Goal: Feedback & Contribution: Contribute content

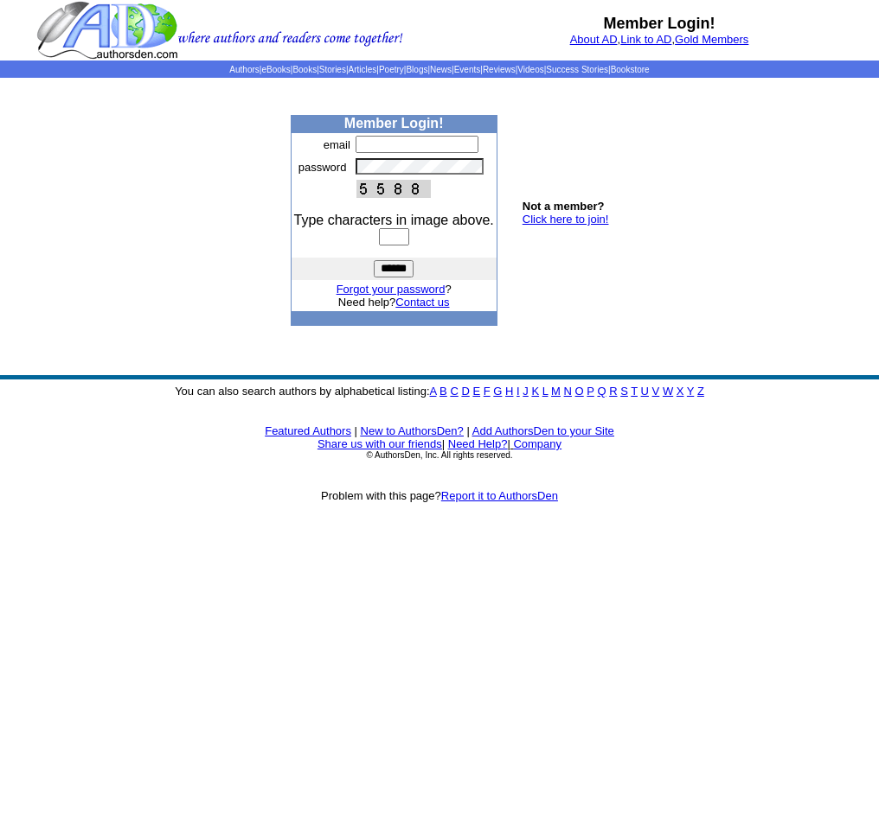
type input "**********"
click at [409, 245] on input "text" at bounding box center [394, 236] width 30 height 17
type input "****"
click at [393, 278] on input "******" at bounding box center [394, 268] width 40 height 17
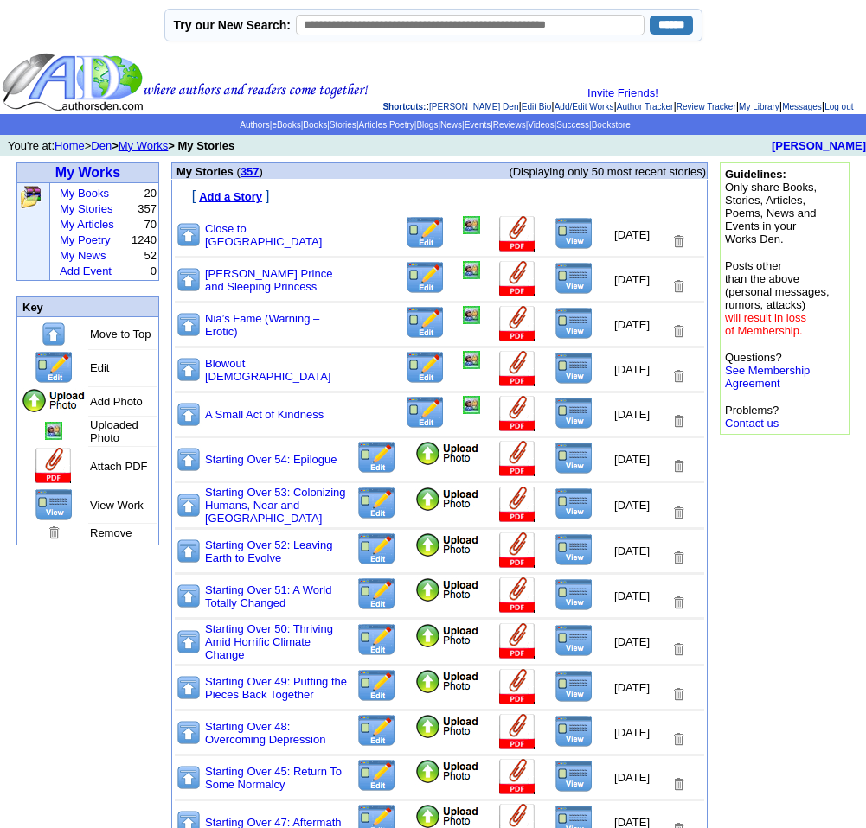
click at [229, 200] on font "Add a Story" at bounding box center [230, 196] width 63 height 13
click at [649, 24] on input "******" at bounding box center [670, 25] width 43 height 19
click at [76, 215] on link "My Stories" at bounding box center [86, 208] width 53 height 13
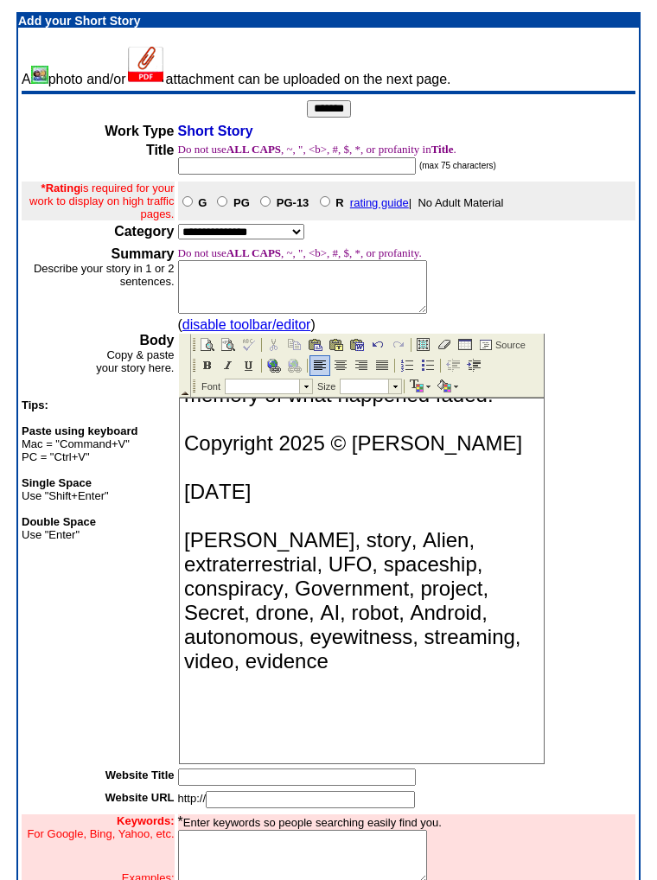
scroll to position [19155, 0]
click at [177, 494] on tr "Body Copy & paste your story here. Tips: Paste using keyboard Mac = "Command+V"…" at bounding box center [329, 541] width 614 height 448
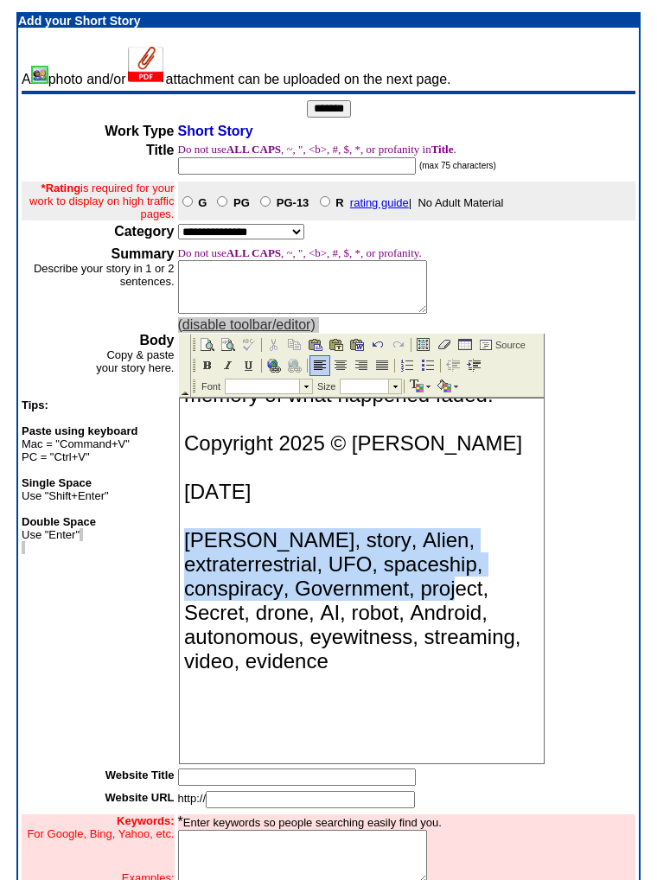
drag, startPoint x: 188, startPoint y: 666, endPoint x: 475, endPoint y: 737, distance: 295.7
click at [449, 494] on span "Ronald W. Hull, story, Alien, extraterrestrial, UFO, spaceship, conspiracy, Gov…" at bounding box center [351, 600] width 337 height 144
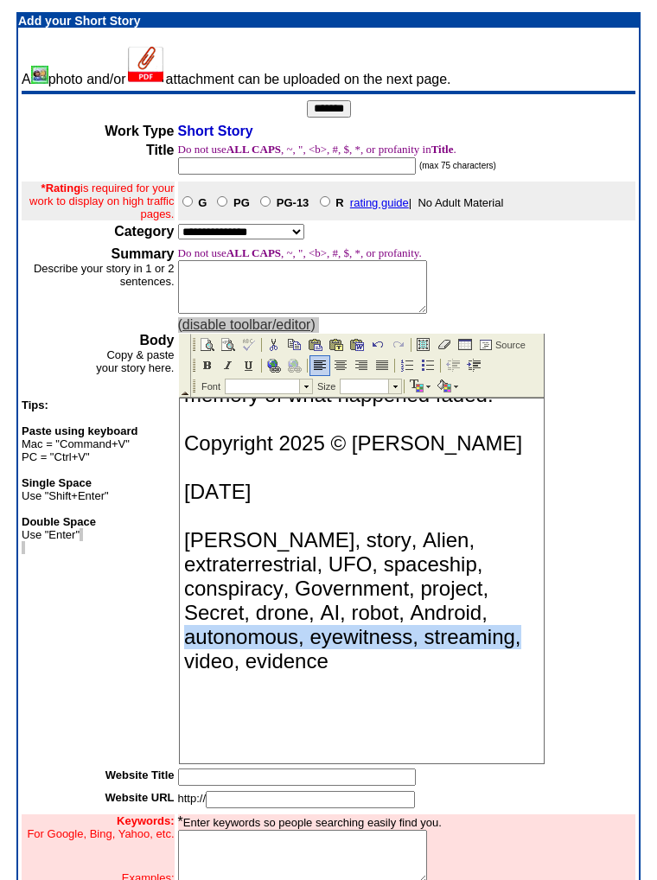
click at [515, 494] on p "Ronald W. Hull, story, Alien, extraterrestrial, UFO, spaceship, conspiracy, Gov…" at bounding box center [360, 600] width 355 height 145
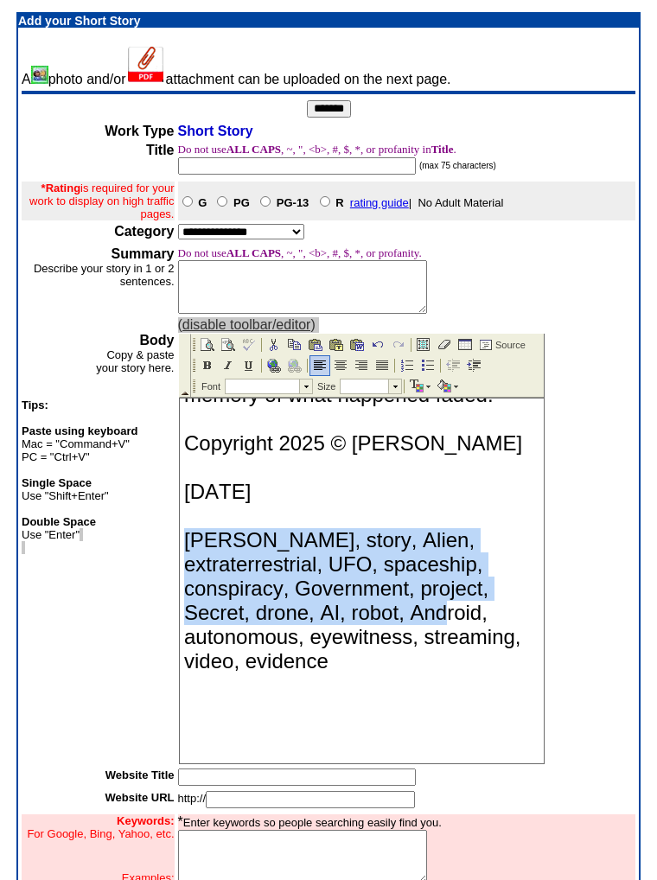
drag, startPoint x: 189, startPoint y: 677, endPoint x: 448, endPoint y: 745, distance: 268.3
click at [445, 494] on span "Ronald W. Hull, story, Alien, extraterrestrial, UFO, spaceship, conspiracy, Gov…" at bounding box center [351, 600] width 337 height 144
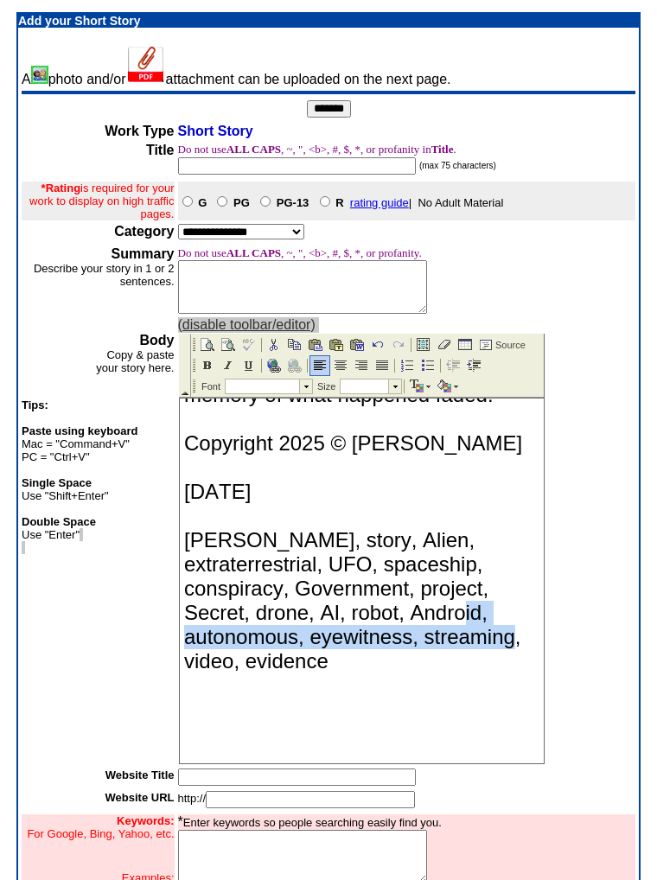
scroll to position [19181, 0]
drag, startPoint x: 481, startPoint y: 763, endPoint x: 514, endPoint y: 777, distance: 35.7
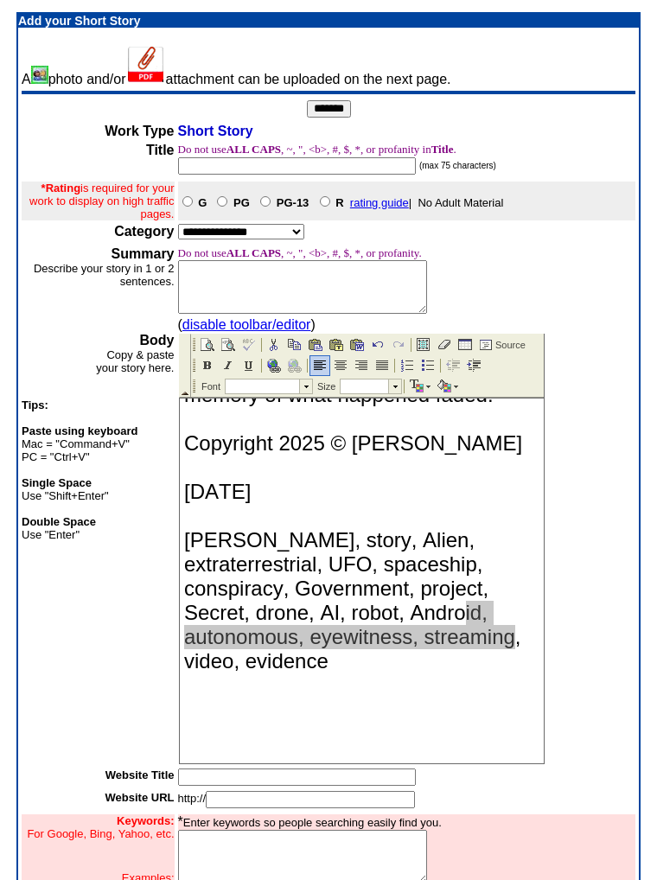
click at [518, 494] on td at bounding box center [407, 778] width 458 height 19
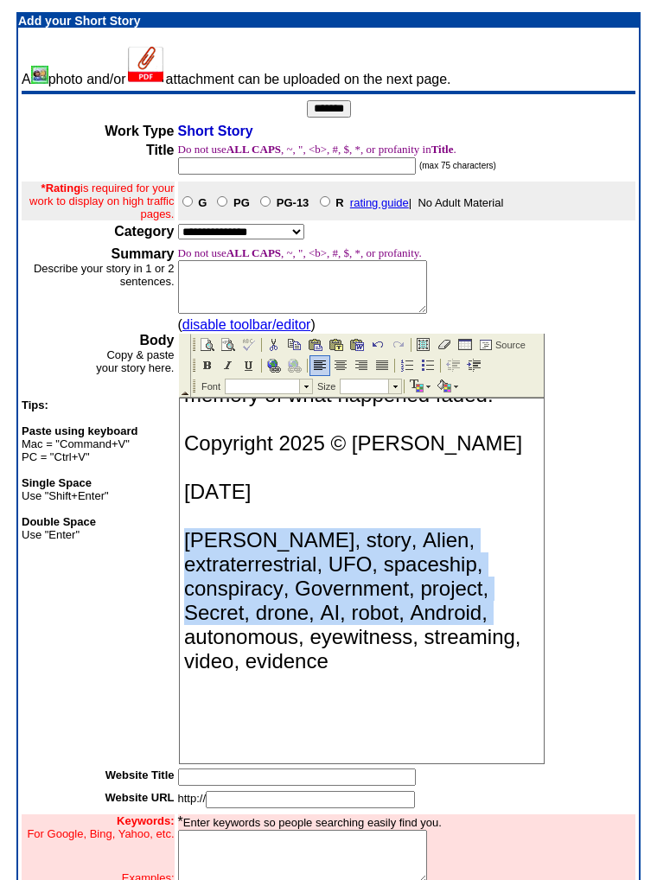
drag, startPoint x: 186, startPoint y: 640, endPoint x: 532, endPoint y: 726, distance: 356.3
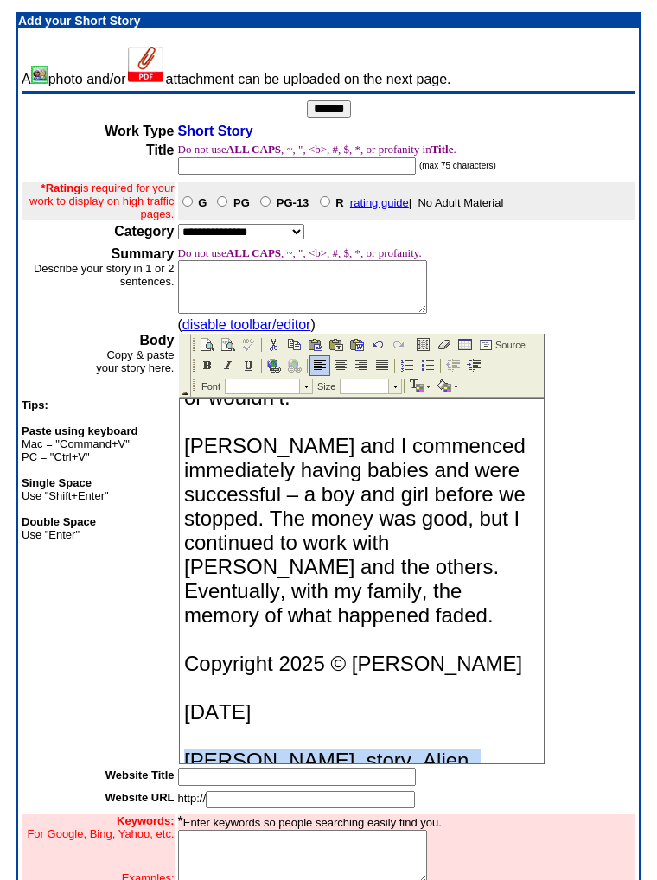
scroll to position [19299, 0]
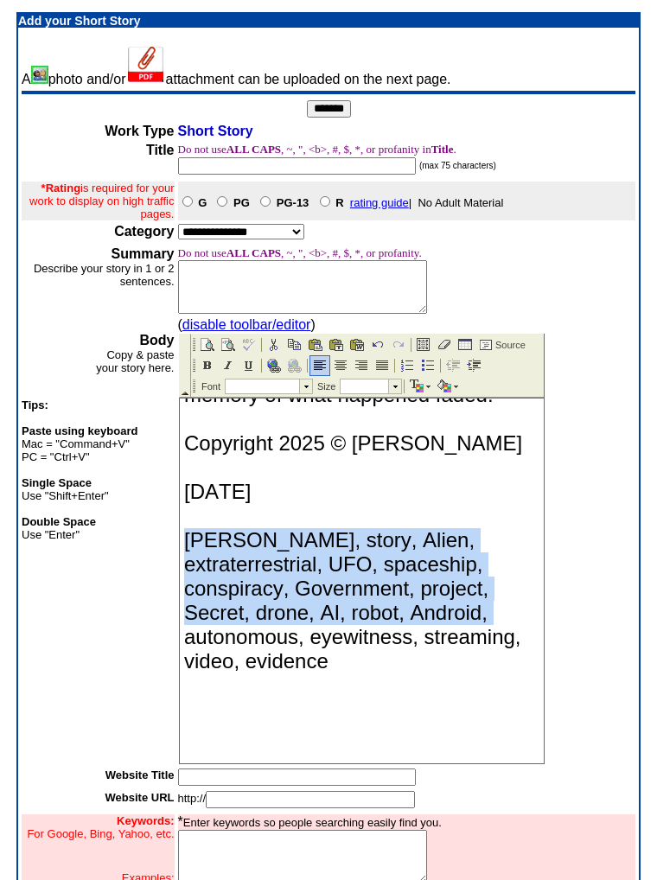
drag, startPoint x: 725, startPoint y: 1147, endPoint x: 730, endPoint y: 1178, distance: 31.6
drag, startPoint x: 363, startPoint y: 645, endPoint x: 274, endPoint y: 573, distance: 114.4
click at [246, 494] on p "Ronald W. Hull, story, Alien, extraterrestrial, UFO, spaceship, conspiracy, Gov…" at bounding box center [360, 600] width 355 height 145
click at [377, 494] on p "Ronald W. Hull, story, Alien, extraterrestrial, UFO, spaceship, conspiracy, Gov…" at bounding box center [360, 600] width 355 height 145
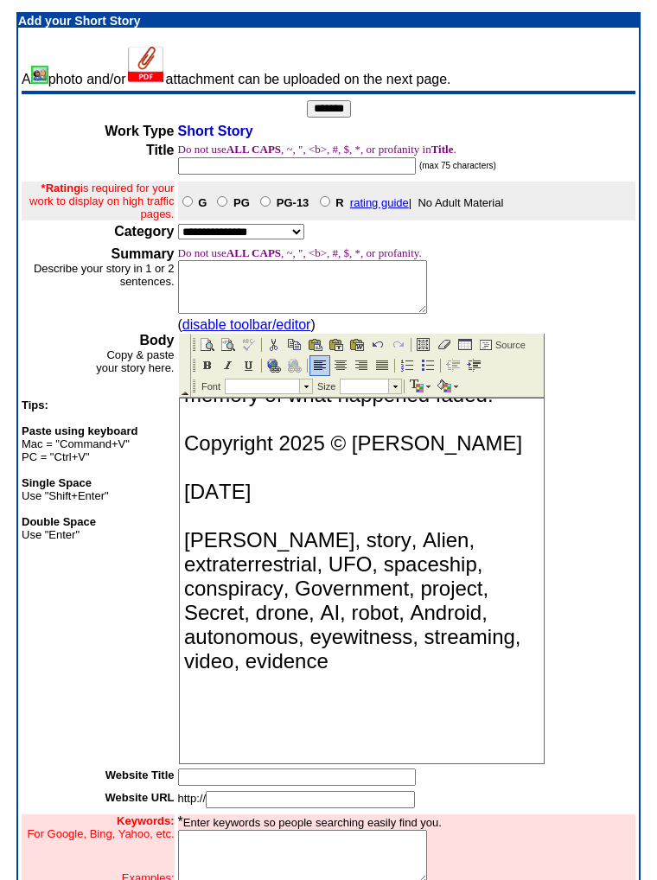
drag, startPoint x: 350, startPoint y: 649, endPoint x: 184, endPoint y: 508, distance: 217.8
drag, startPoint x: 405, startPoint y: 660, endPoint x: 214, endPoint y: 529, distance: 230.8
click at [214, 494] on p "Ronald W. Hull, story, Alien, extraterrestrial, UFO, spaceship, conspiracy, Gov…" at bounding box center [360, 600] width 355 height 145
click at [359, 494] on p at bounding box center [360, 730] width 355 height 16
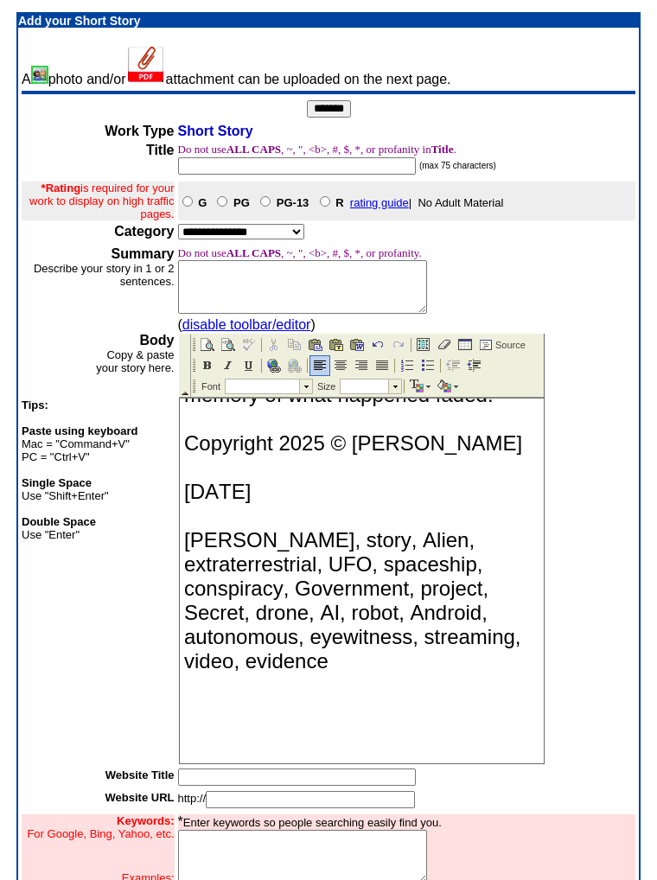
drag, startPoint x: 336, startPoint y: 656, endPoint x: 182, endPoint y: 530, distance: 199.1
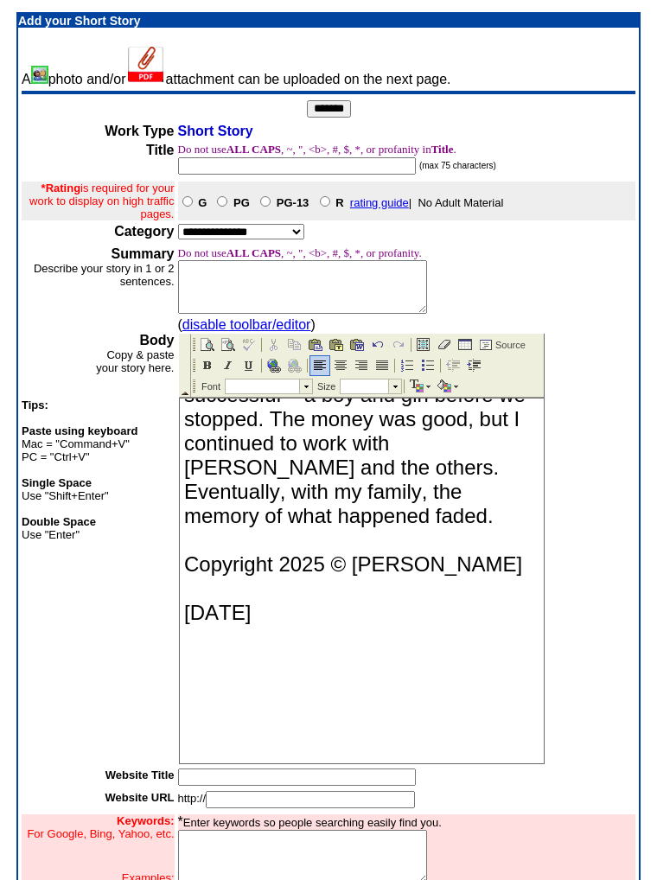
click at [232, 494] on textarea at bounding box center [302, 857] width 249 height 54
type textarea "*"
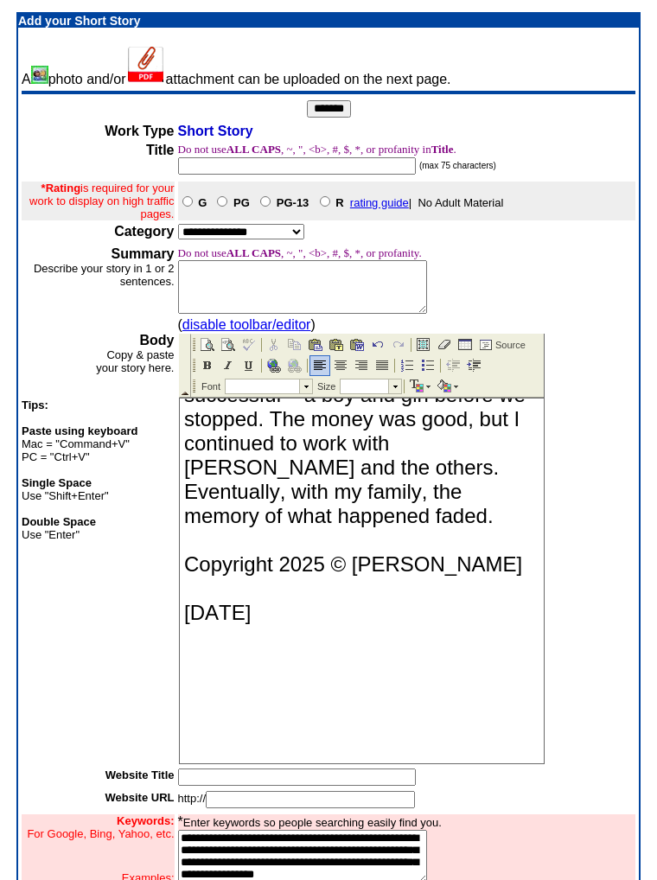
type textarea "**********"
drag, startPoint x: 205, startPoint y: 635, endPoint x: 221, endPoint y: 662, distance: 31.0
drag, startPoint x: 285, startPoint y: 757, endPoint x: 99, endPoint y: 621, distance: 230.2
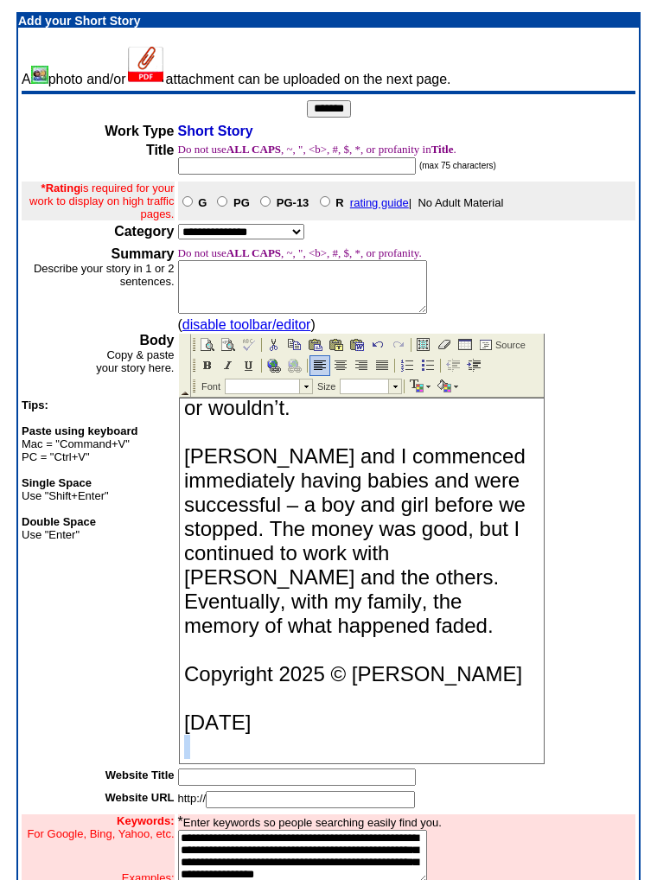
scroll to position [19068, 0]
click at [240, 494] on input "text" at bounding box center [297, 777] width 238 height 17
type input "**********"
drag, startPoint x: 308, startPoint y: 796, endPoint x: 304, endPoint y: 788, distance: 8.9
click at [304, 494] on input "text" at bounding box center [310, 799] width 209 height 17
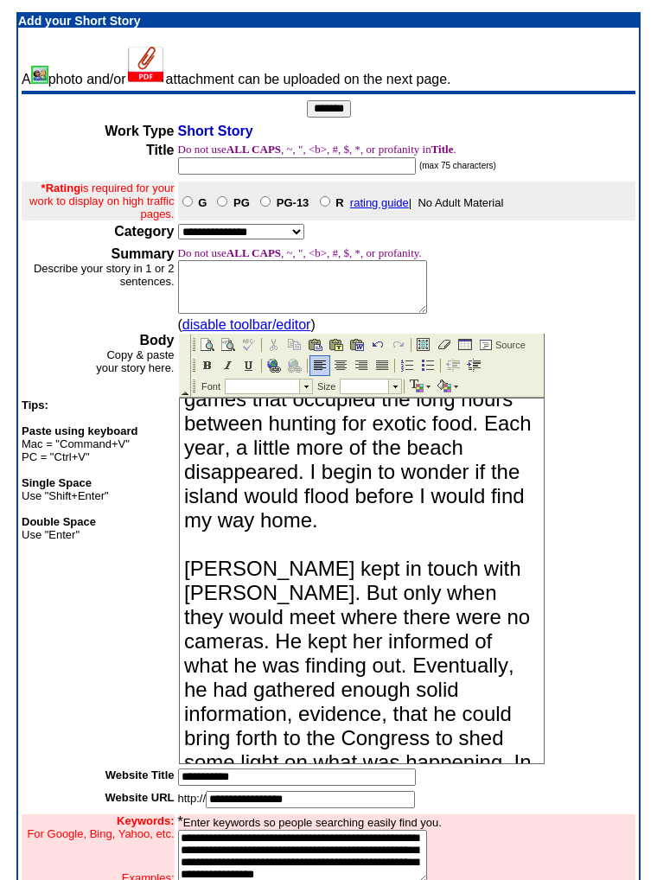
scroll to position [17367, 0]
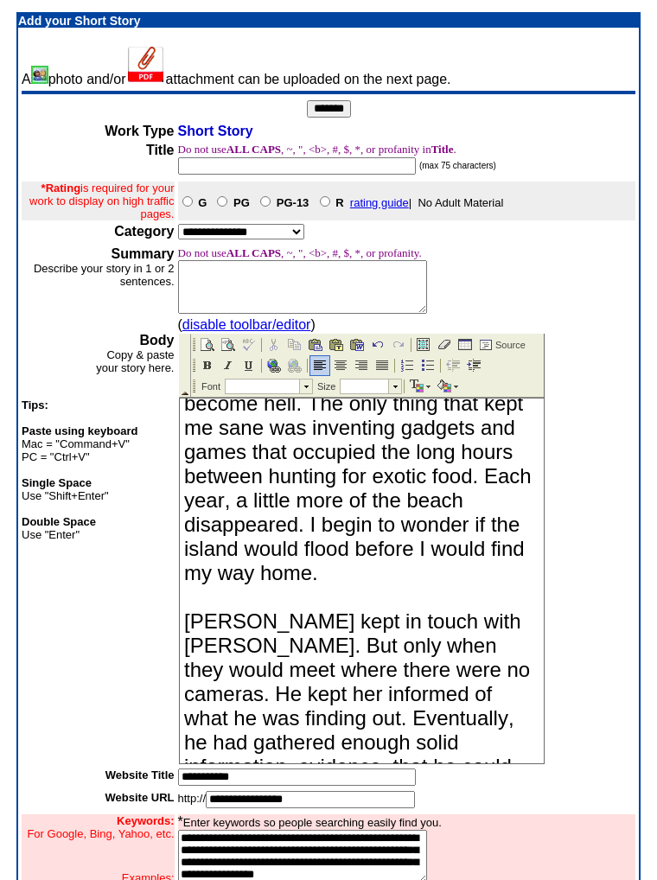
drag, startPoint x: 545, startPoint y: 800, endPoint x: 498, endPoint y: 441, distance: 361.9
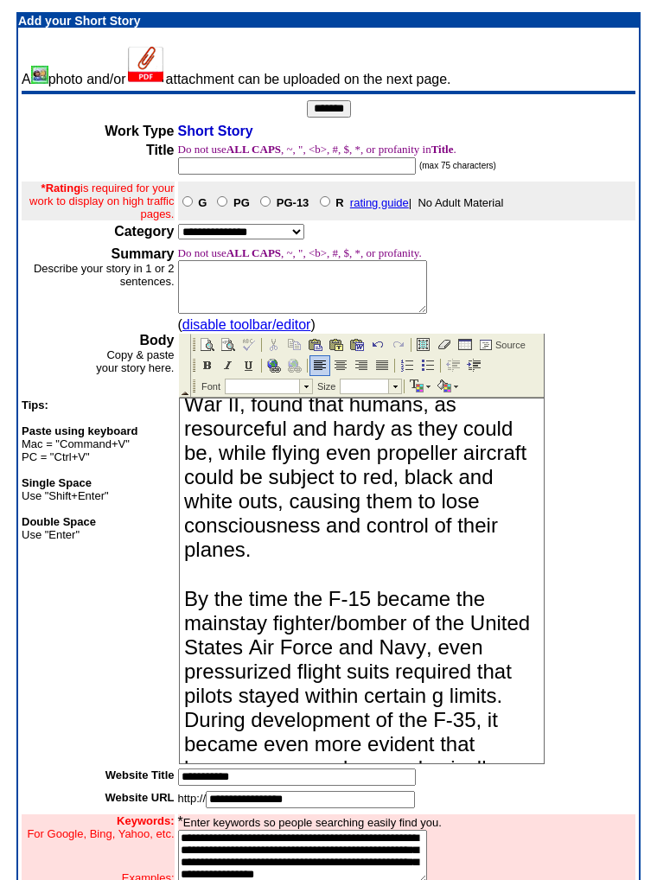
scroll to position [0, 0]
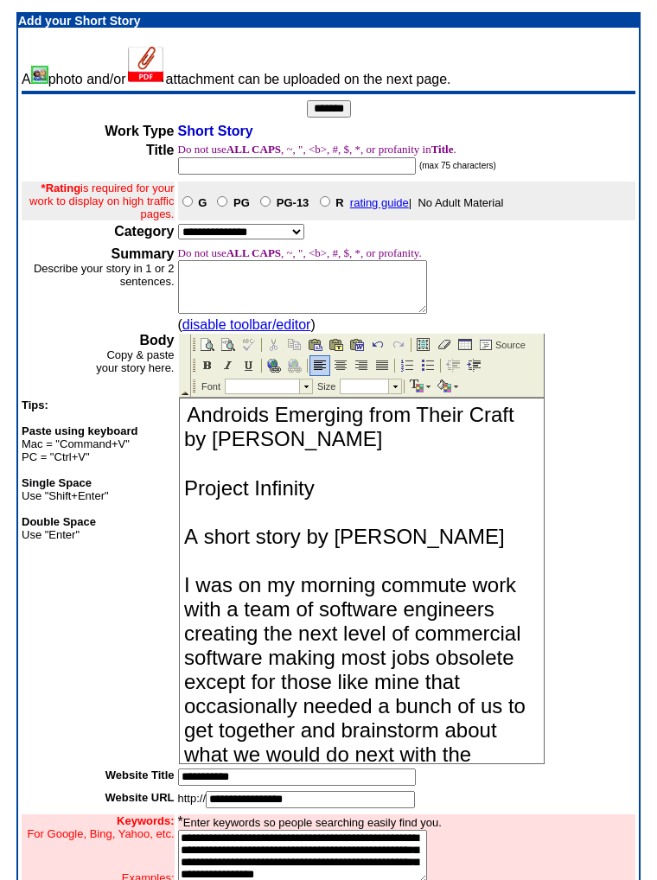
drag, startPoint x: 546, startPoint y: 784, endPoint x: 592, endPoint y: 617, distance: 174.1
type input "**********"
click at [192, 407] on span "Androids Emerging from Their Craft by [PERSON_NAME]" at bounding box center [348, 427] width 330 height 48
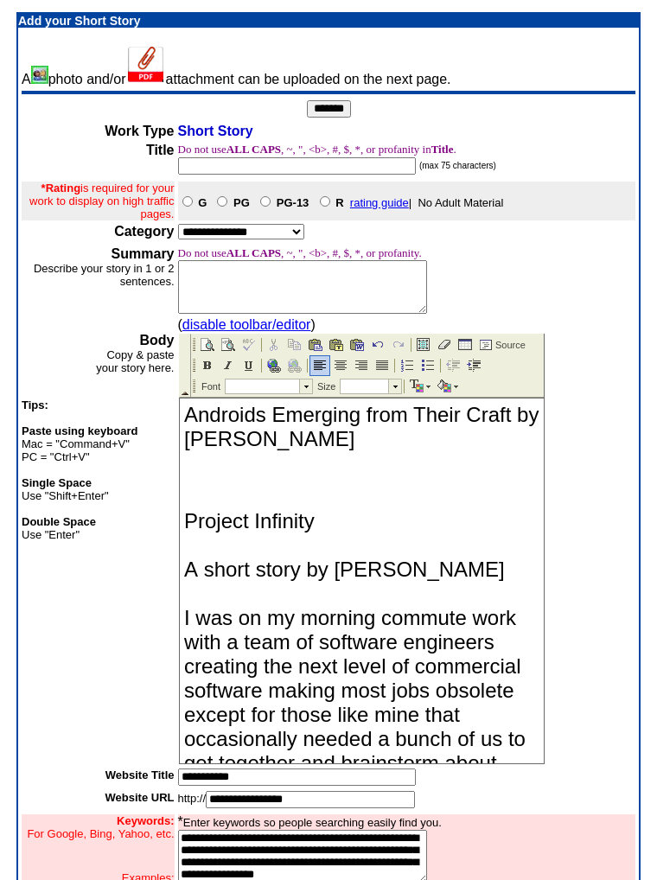
drag, startPoint x: 477, startPoint y: 570, endPoint x: 161, endPoint y: 565, distance: 316.6
drag, startPoint x: 312, startPoint y: 574, endPoint x: 230, endPoint y: 561, distance: 83.2
click at [230, 494] on p at bounding box center [360, 570] width 355 height 24
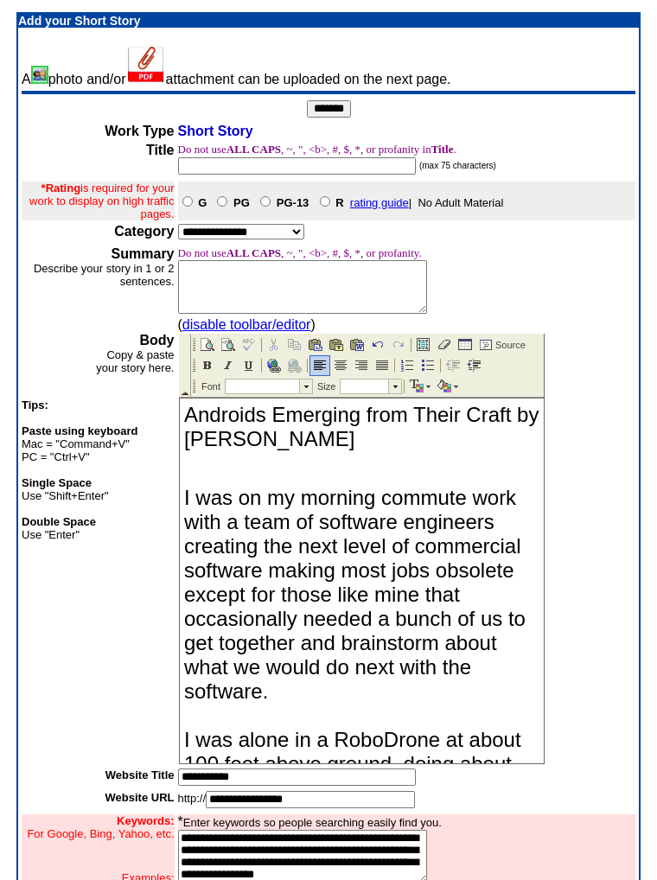
click at [249, 163] on input "text" at bounding box center [297, 165] width 238 height 17
type input "**********"
select select "**"
click at [255, 264] on textarea at bounding box center [302, 287] width 249 height 54
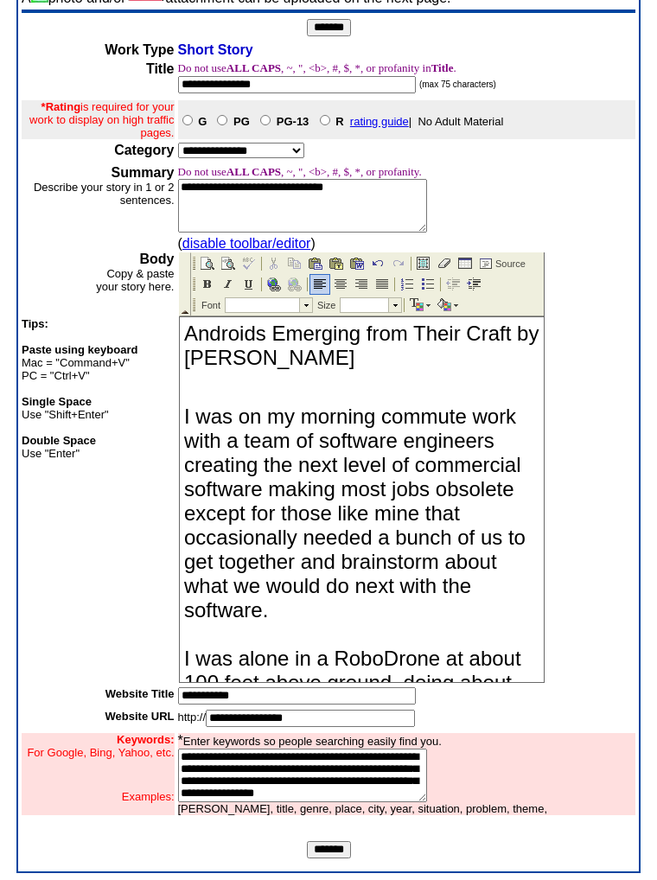
type textarea "**********"
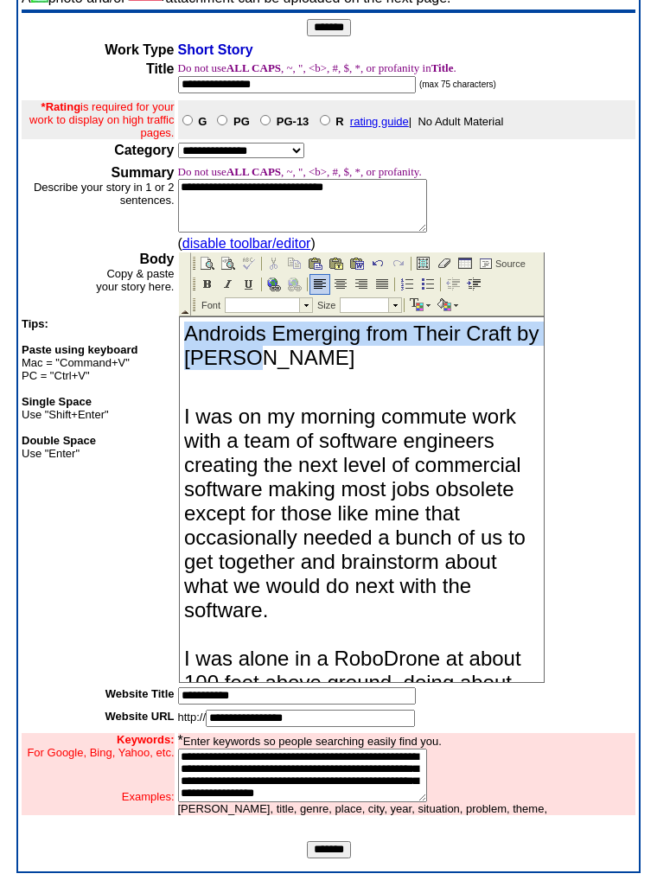
click at [416, 365] on p "Androids Emerging from Their Craft by [PERSON_NAME]" at bounding box center [360, 346] width 355 height 48
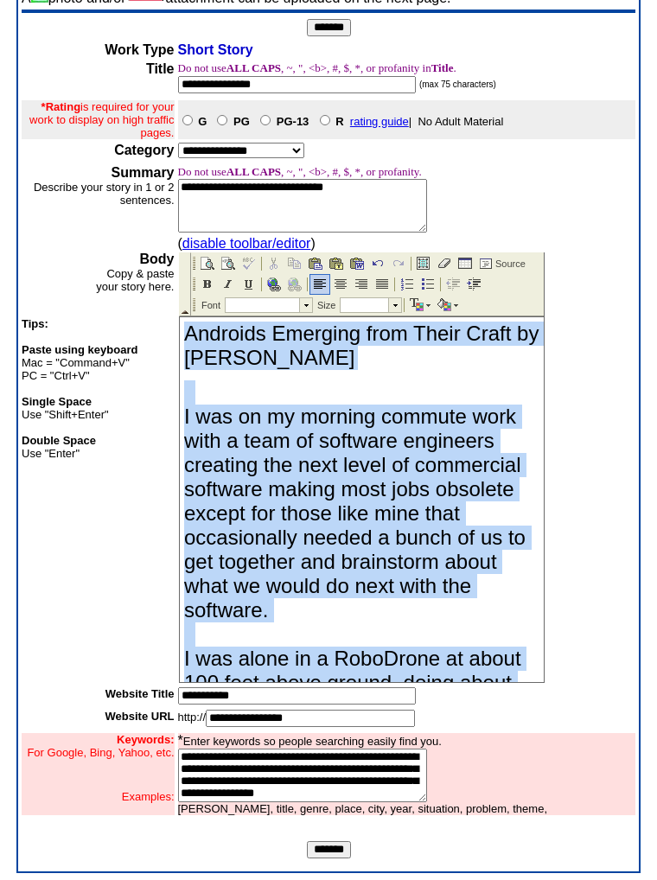
scroll to position [18971, 0]
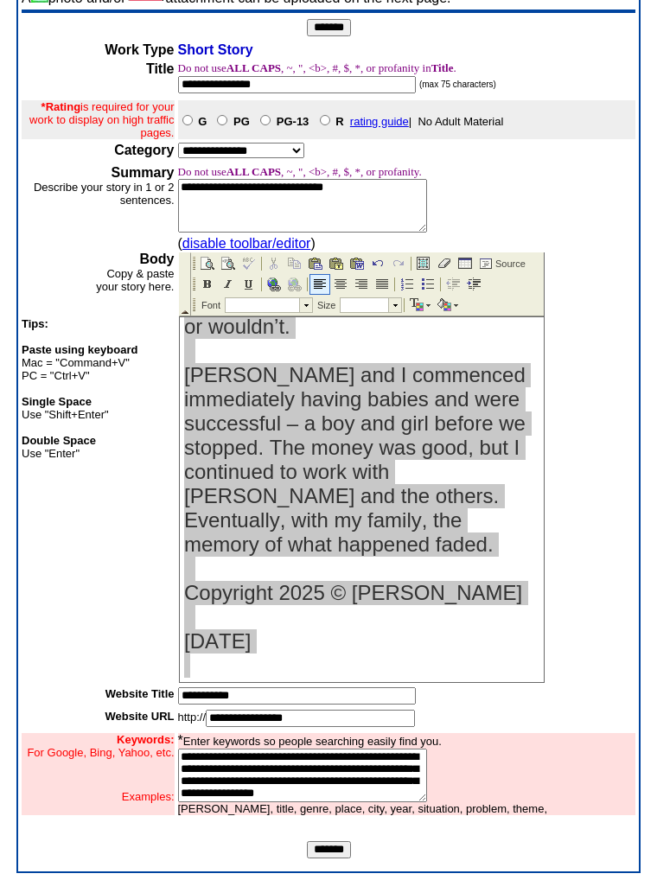
click at [319, 284] on img at bounding box center [319, 285] width 14 height 14
click at [431, 310] on td at bounding box center [431, 305] width 3 height 19
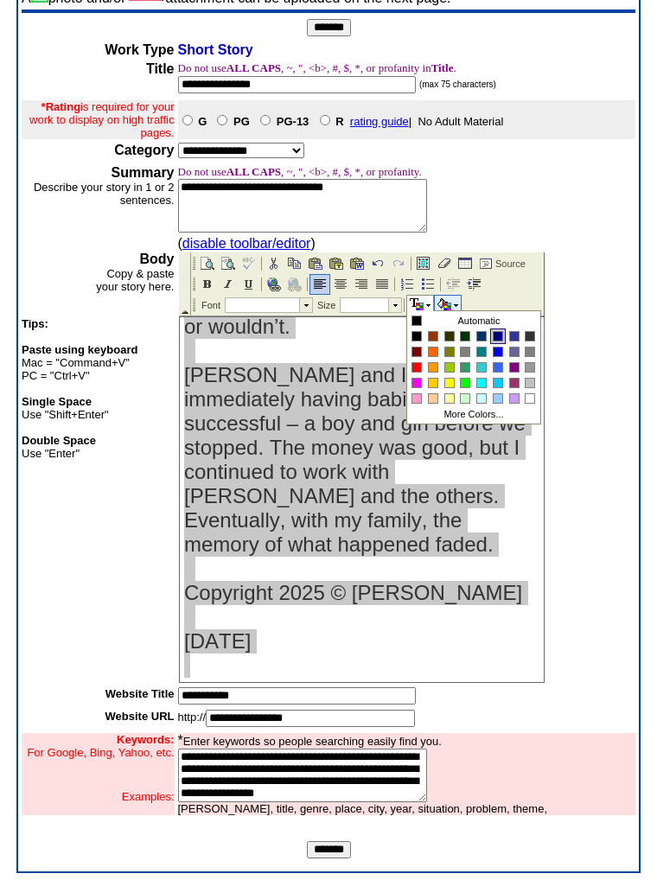
click at [495, 334] on div at bounding box center [498, 336] width 9 height 9
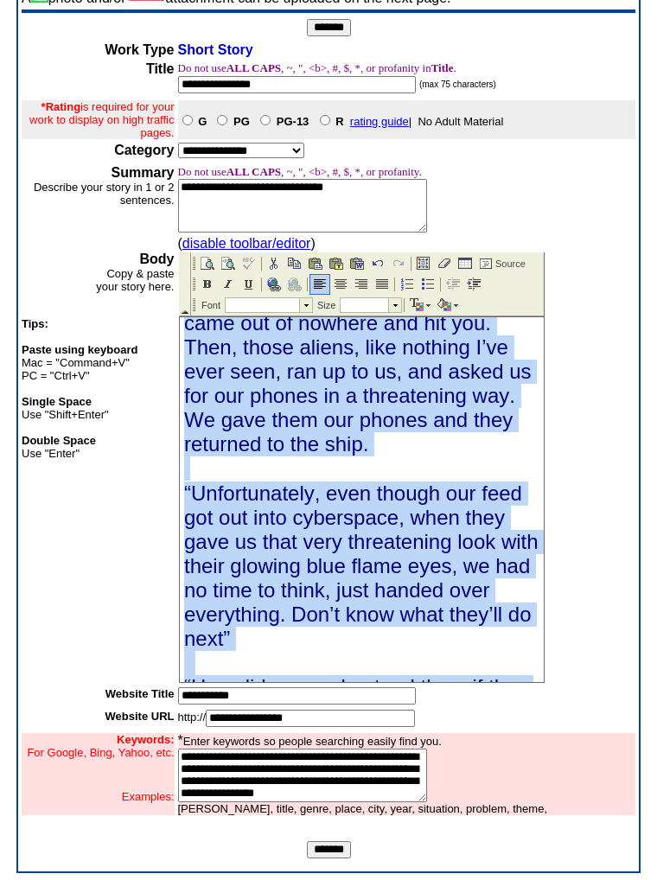
scroll to position [0, 0]
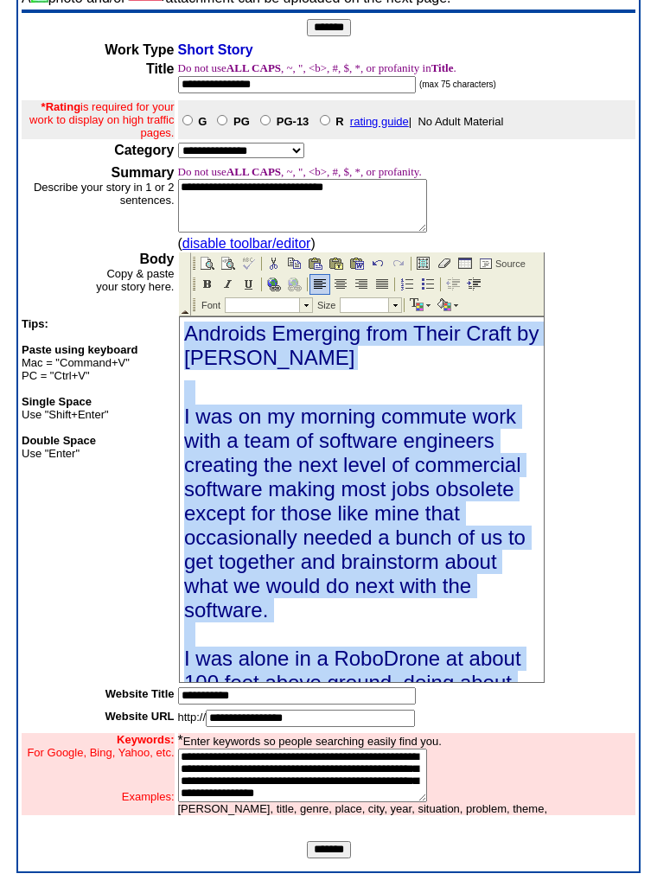
drag, startPoint x: 727, startPoint y: 978, endPoint x: 479, endPoint y: 373, distance: 654.2
click at [304, 362] on p "Androids Emerging from Their Craft by [PERSON_NAME]" at bounding box center [360, 346] width 355 height 48
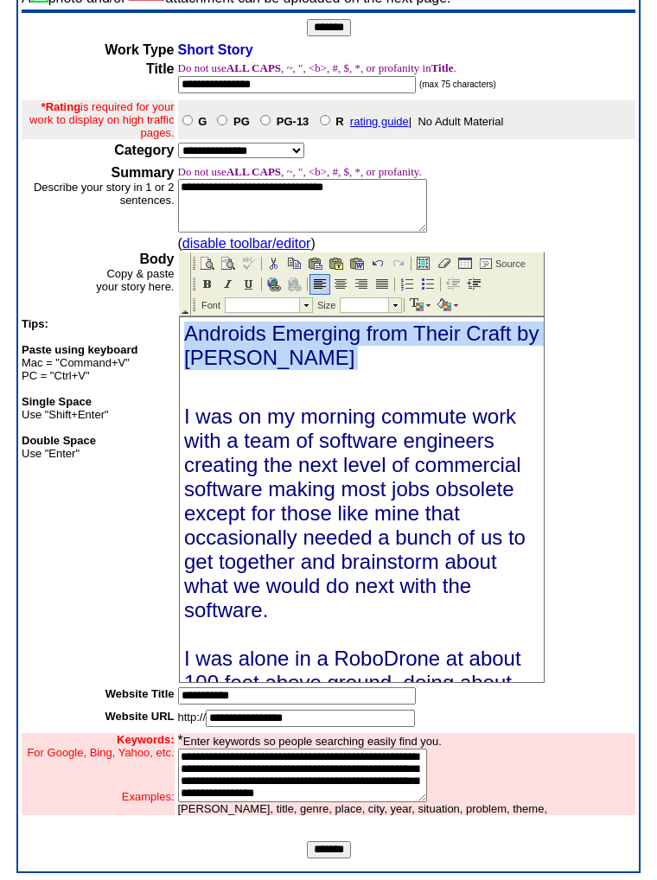
drag, startPoint x: 297, startPoint y: 360, endPoint x: 182, endPoint y: 332, distance: 118.3
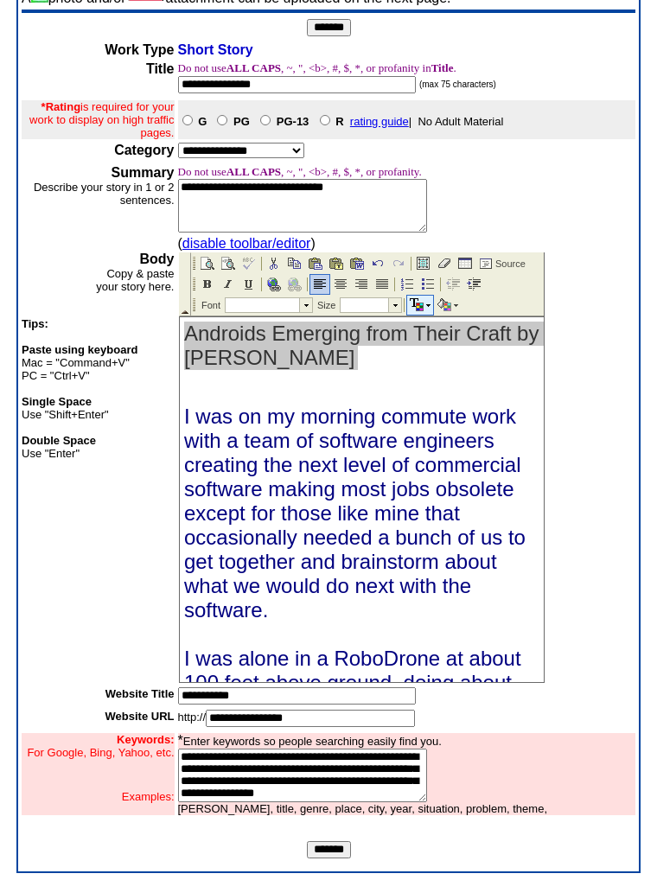
click at [425, 304] on td at bounding box center [415, 305] width 19 height 19
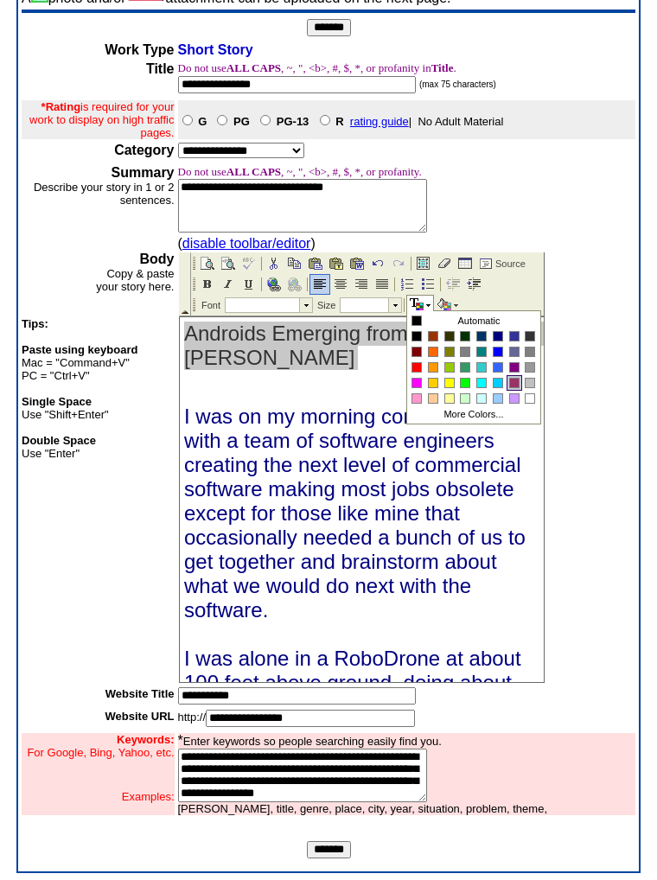
click at [514, 387] on div at bounding box center [514, 383] width 10 height 10
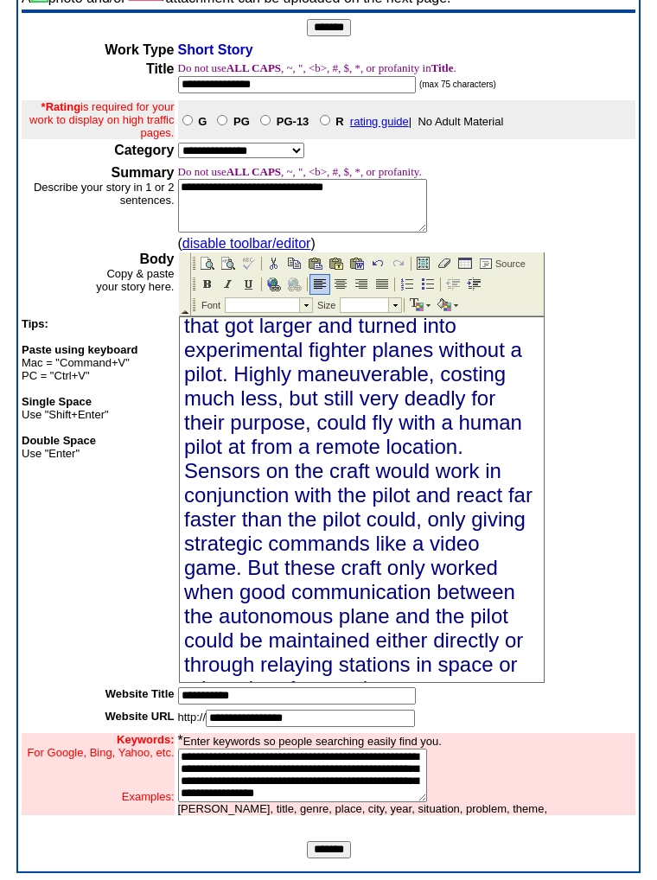
scroll to position [15525, 0]
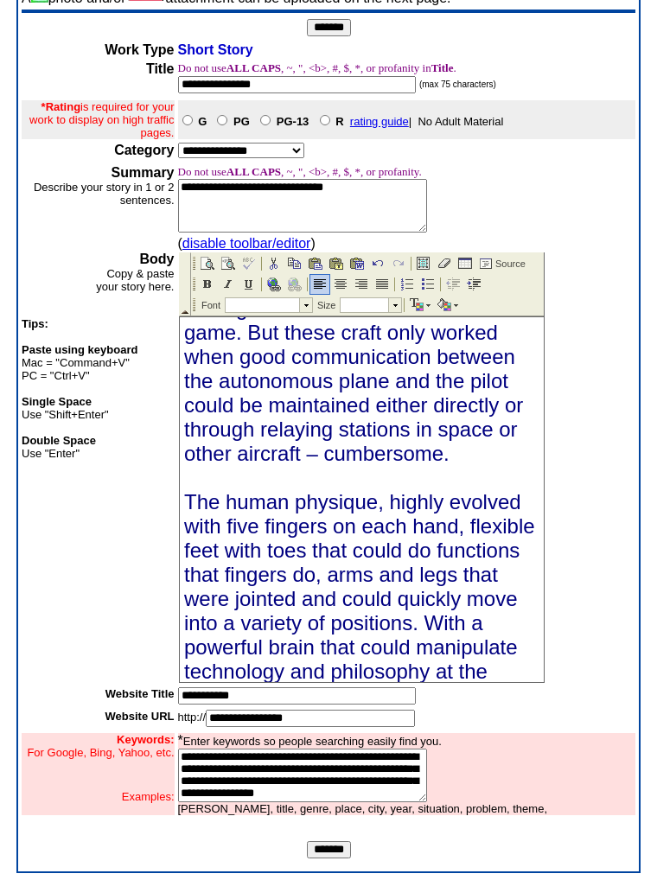
click at [540, 494] on div at bounding box center [407, 468] width 458 height 432
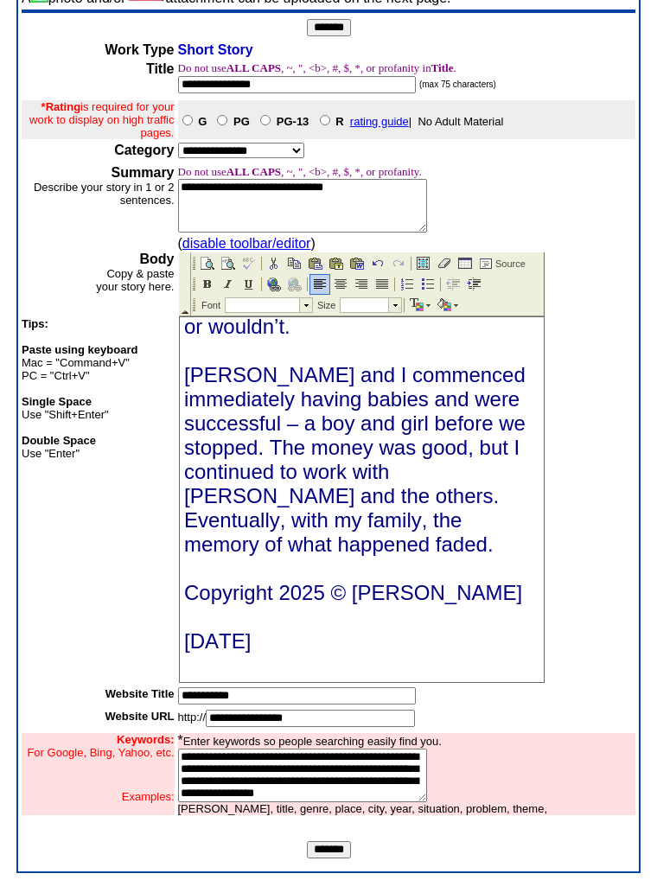
scroll to position [18971, 0]
drag, startPoint x: 498, startPoint y: 591, endPoint x: 180, endPoint y: 668, distance: 327.6
click at [422, 300] on img at bounding box center [416, 305] width 14 height 14
drag, startPoint x: 423, startPoint y: 299, endPoint x: 433, endPoint y: 307, distance: 13.0
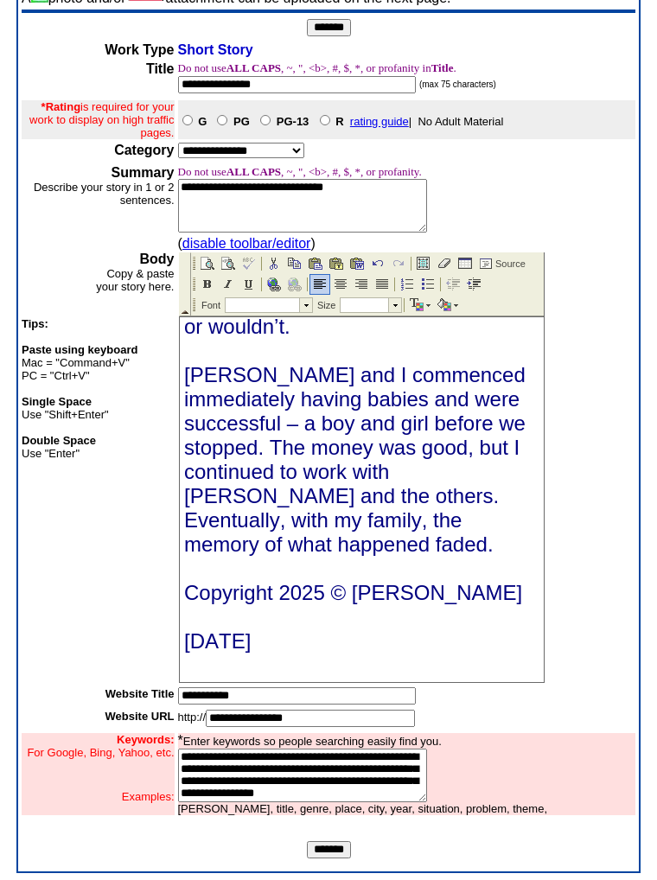
click at [423, 299] on img at bounding box center [416, 305] width 14 height 14
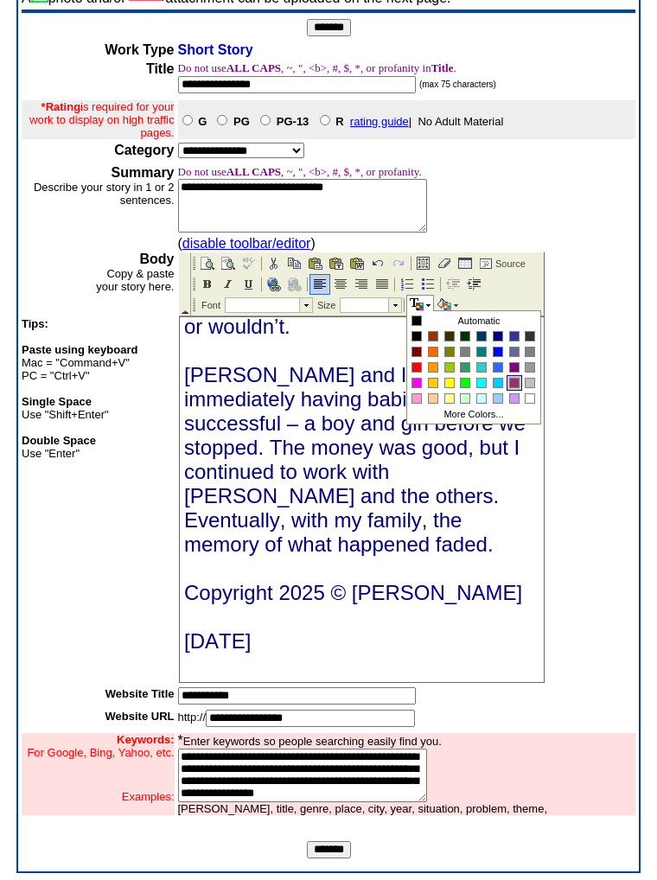
click at [512, 376] on div at bounding box center [515, 383] width 16 height 16
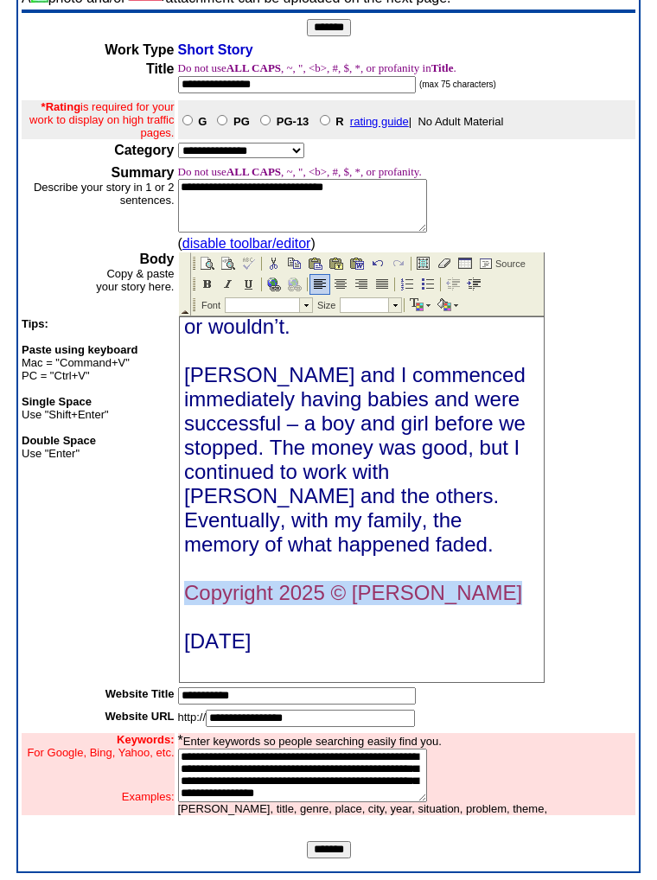
click at [512, 380] on span "[PERSON_NAME] and I commenced immediately having babies and were successful – a…" at bounding box center [354, 459] width 342 height 193
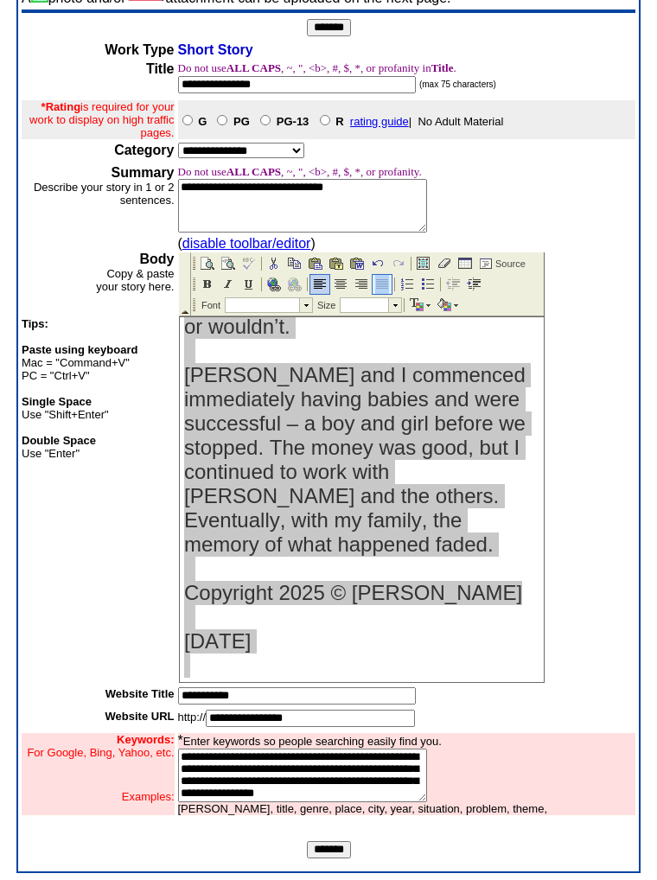
click at [389, 276] on tr at bounding box center [336, 284] width 293 height 21
click at [379, 277] on div at bounding box center [381, 284] width 21 height 21
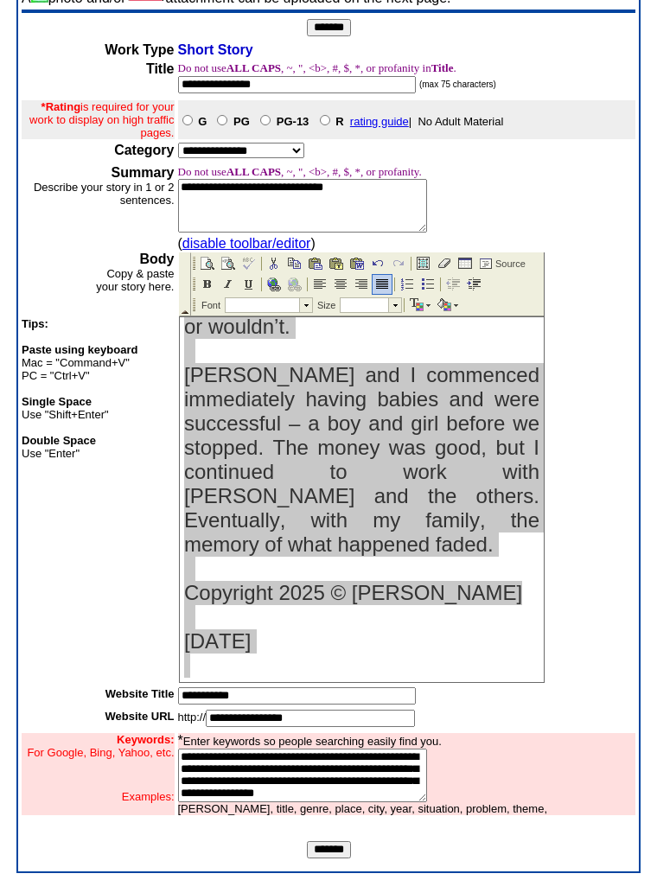
click at [329, 27] on input "*******" at bounding box center [329, 27] width 44 height 17
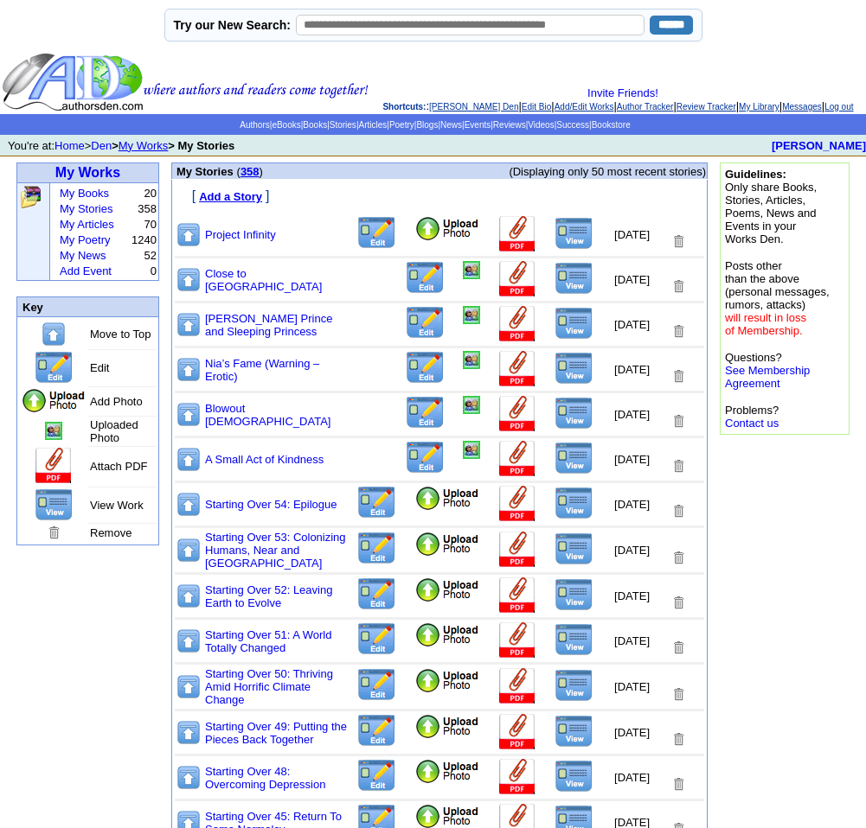
click at [414, 242] on img at bounding box center [447, 229] width 66 height 26
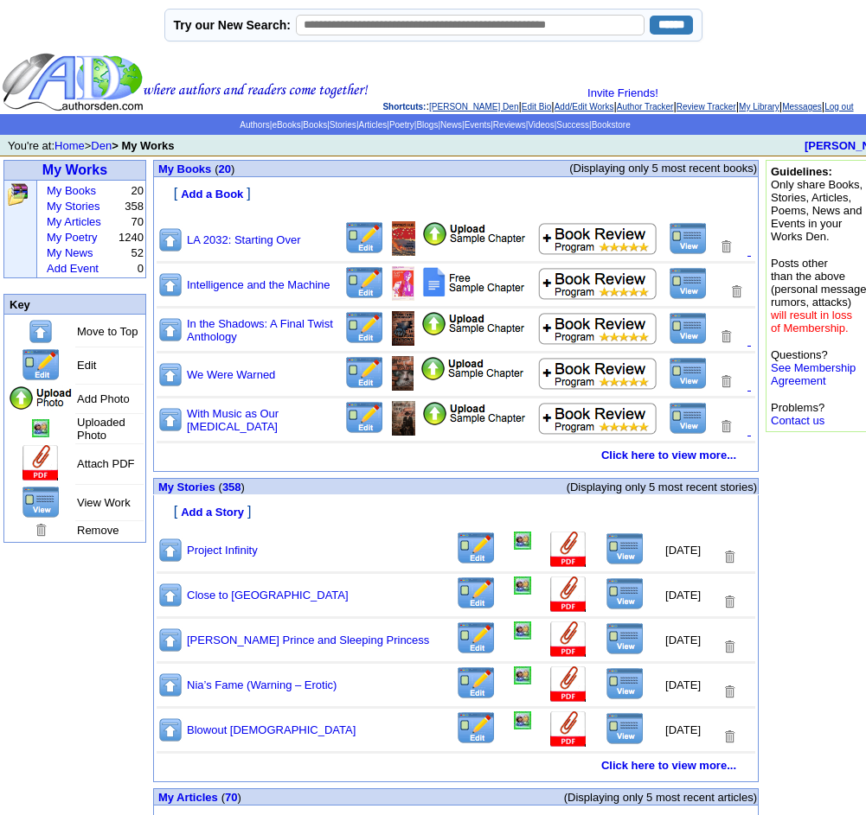
click at [606, 566] on img at bounding box center [624, 549] width 39 height 33
click at [514, 550] on img at bounding box center [522, 541] width 17 height 18
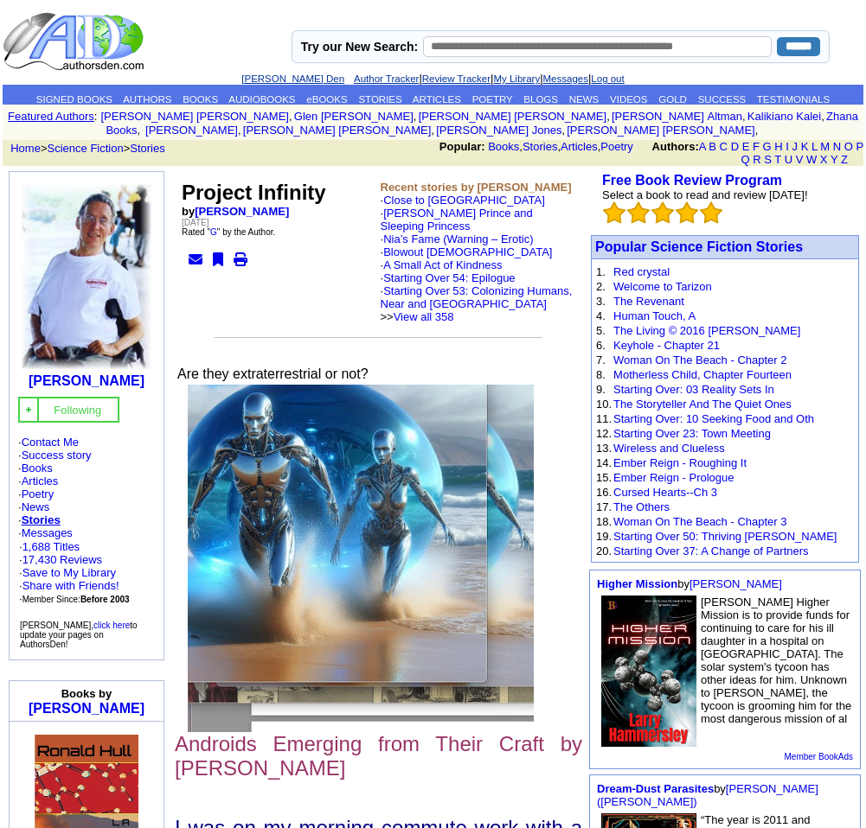
scroll to position [15, 0]
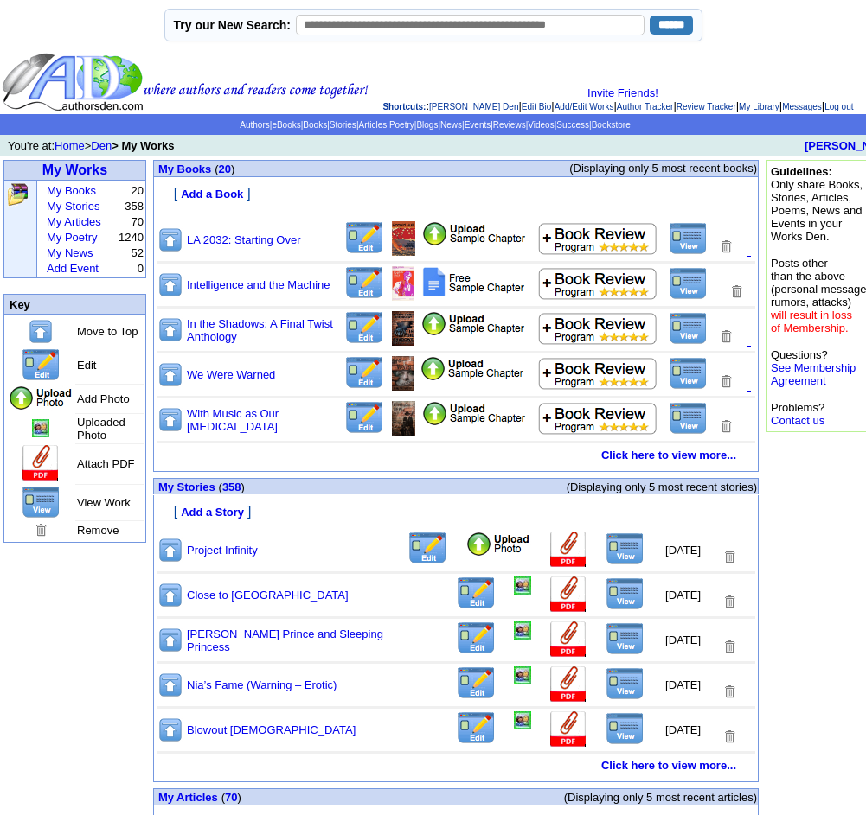
click at [465, 558] on img at bounding box center [498, 545] width 66 height 26
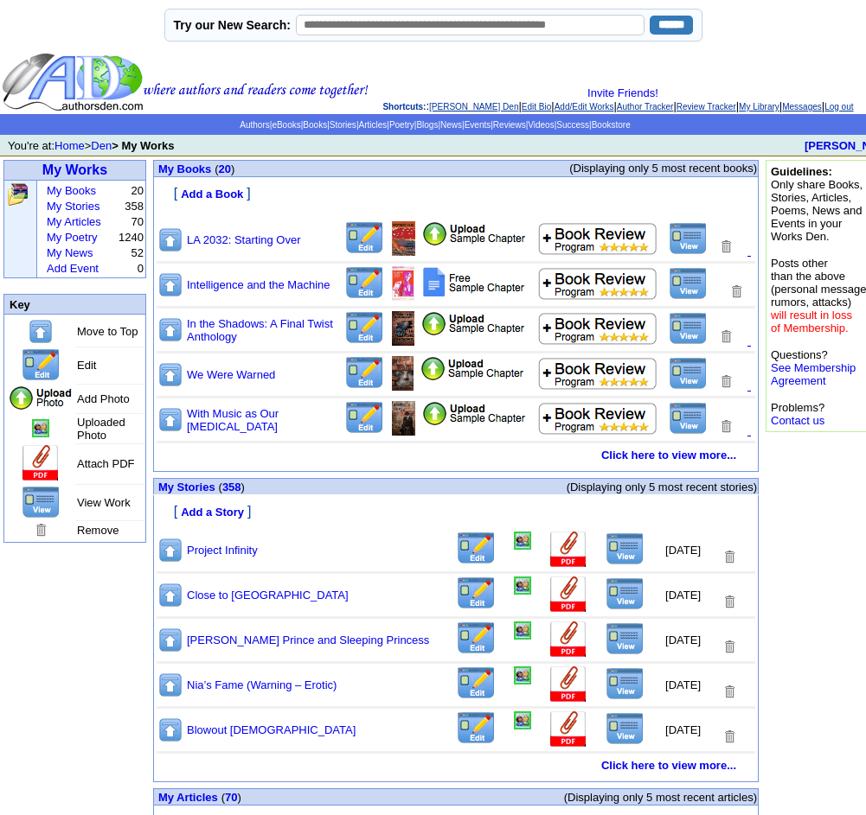
click at [605, 566] on img at bounding box center [624, 549] width 39 height 33
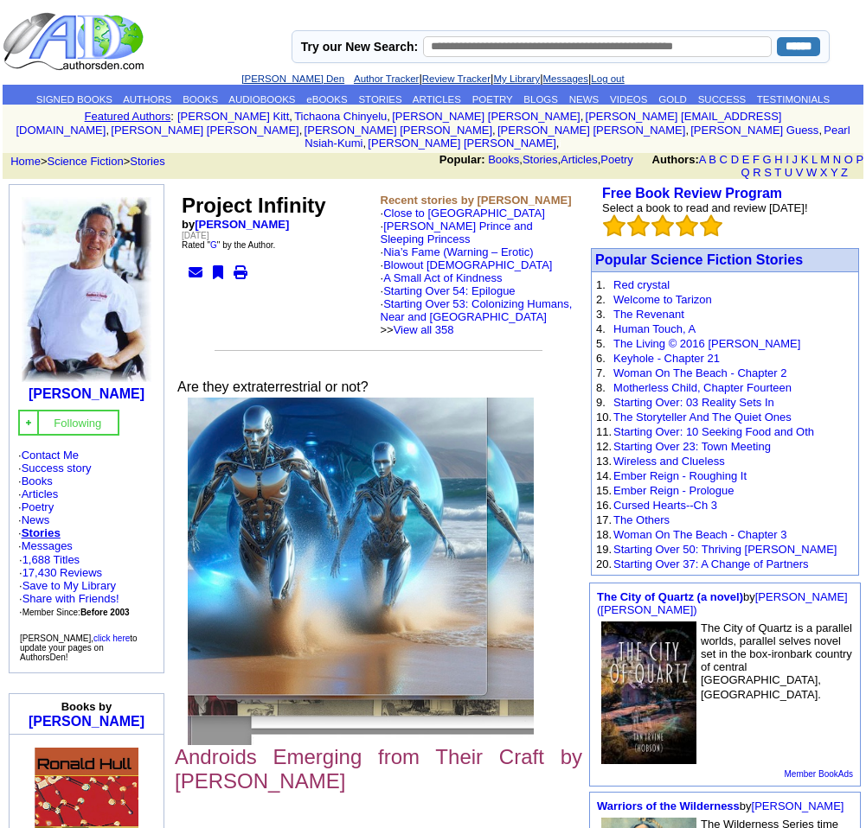
scroll to position [1, 0]
